Goal: Transaction & Acquisition: Purchase product/service

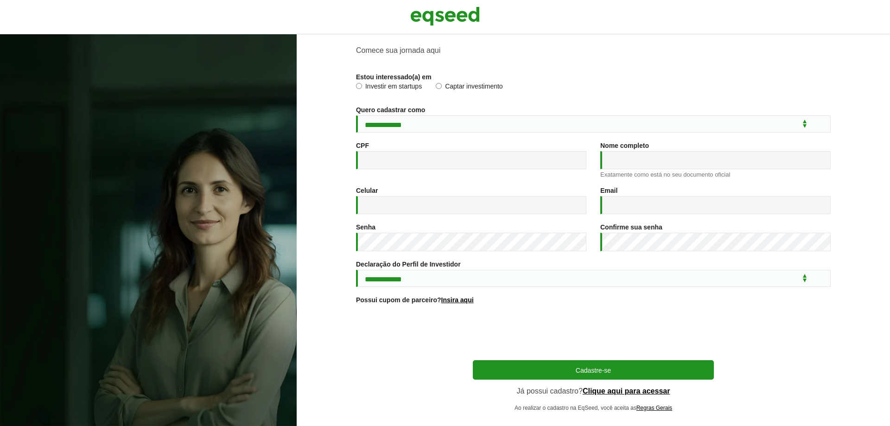
scroll to position [45, 0]
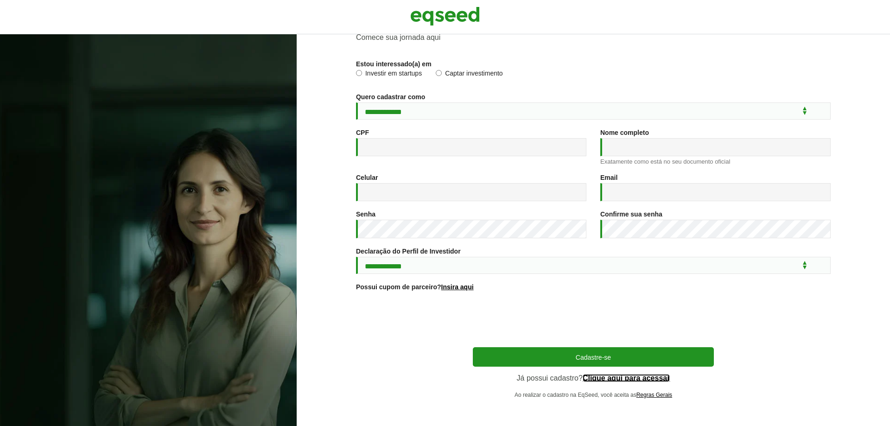
click at [614, 380] on link "Clique aqui para acessar" at bounding box center [627, 378] width 88 height 7
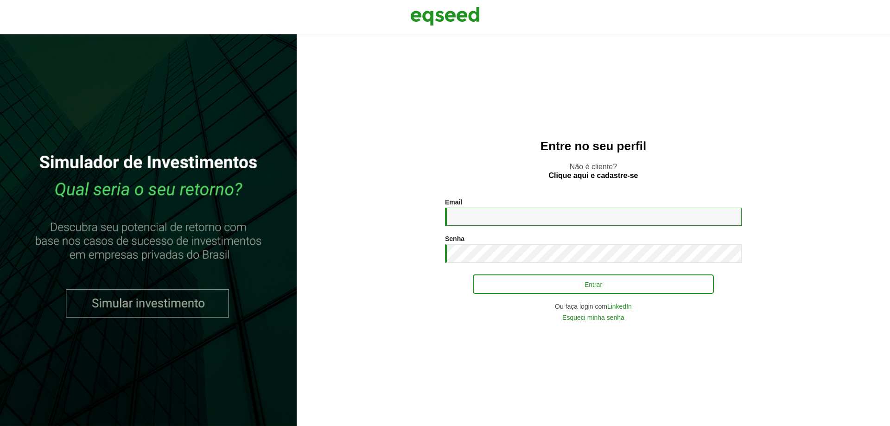
type input "**********"
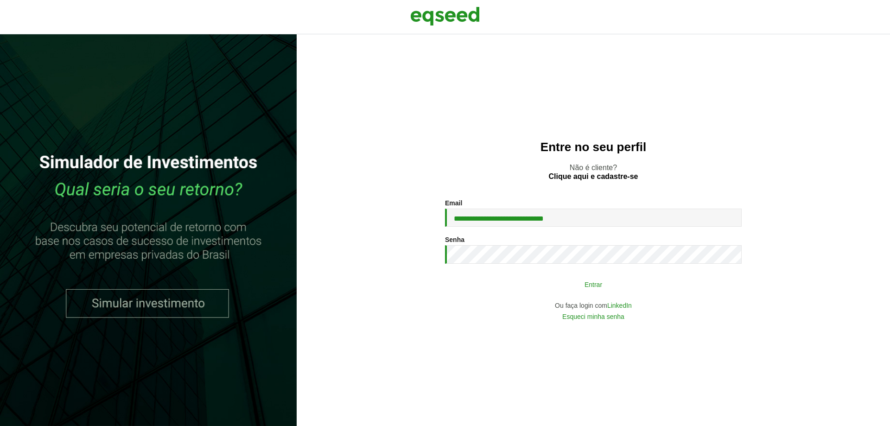
click at [608, 277] on button "Entrar" at bounding box center [593, 284] width 241 height 18
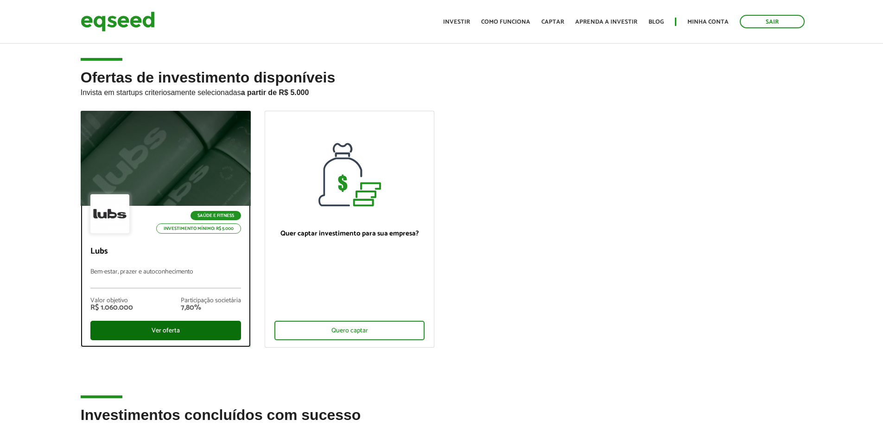
click at [187, 334] on div "Ver oferta" at bounding box center [165, 330] width 151 height 19
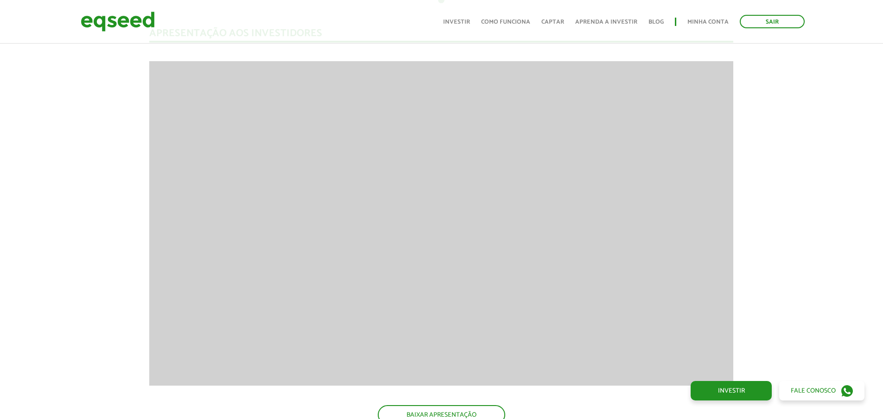
scroll to position [974, 0]
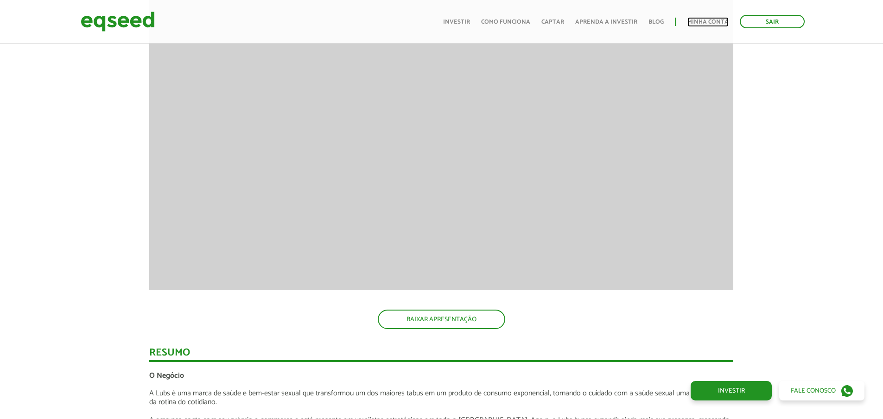
click at [724, 20] on link "Minha conta" at bounding box center [708, 22] width 41 height 6
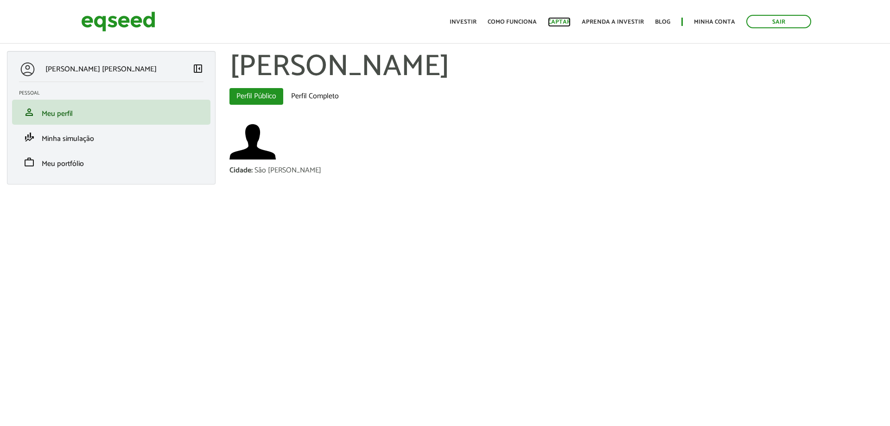
click at [568, 21] on link "Captar" at bounding box center [559, 22] width 23 height 6
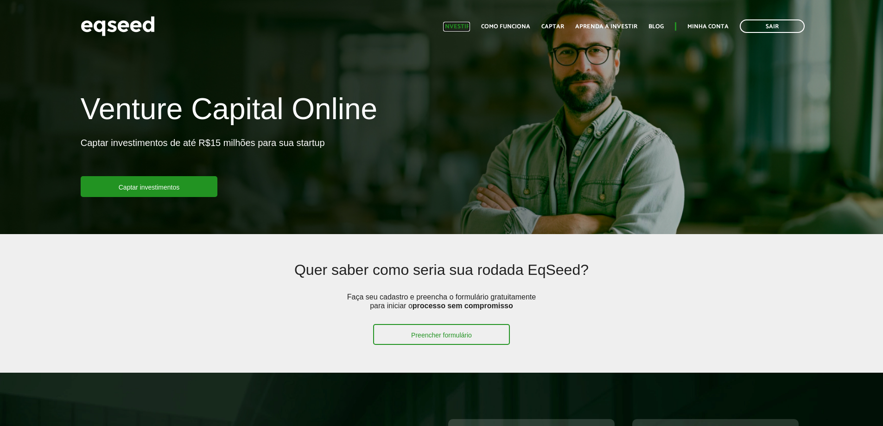
click at [464, 26] on link "Investir" at bounding box center [456, 27] width 27 height 6
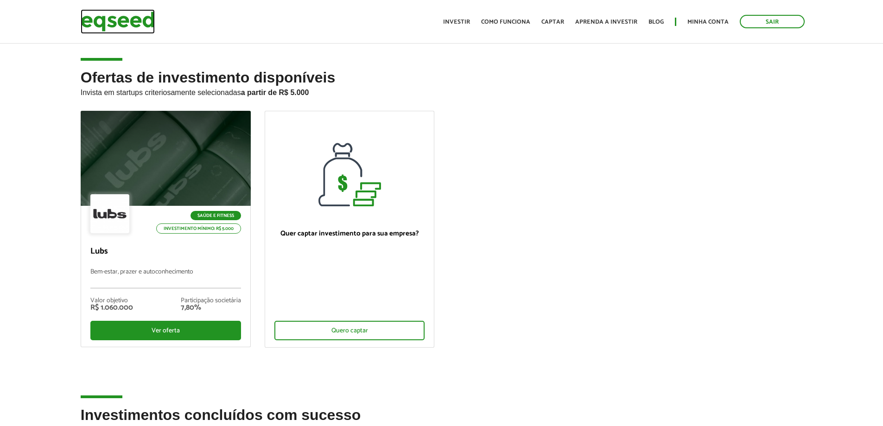
click at [147, 16] on img at bounding box center [118, 21] width 74 height 25
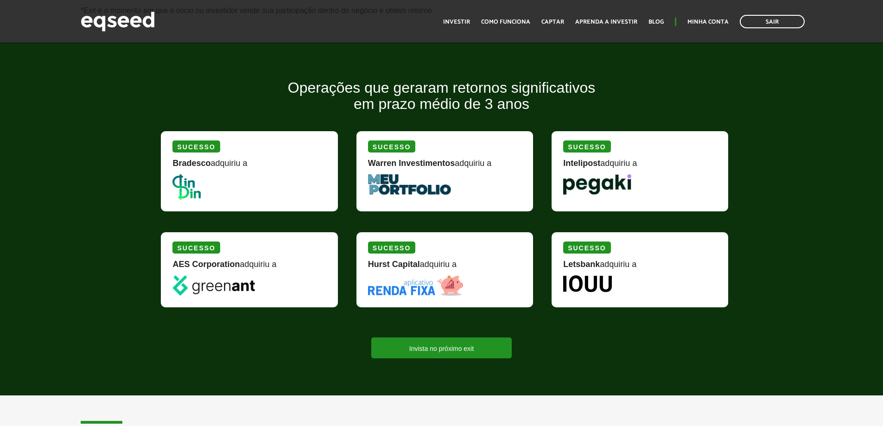
scroll to position [1067, 0]
